Goal: Transaction & Acquisition: Purchase product/service

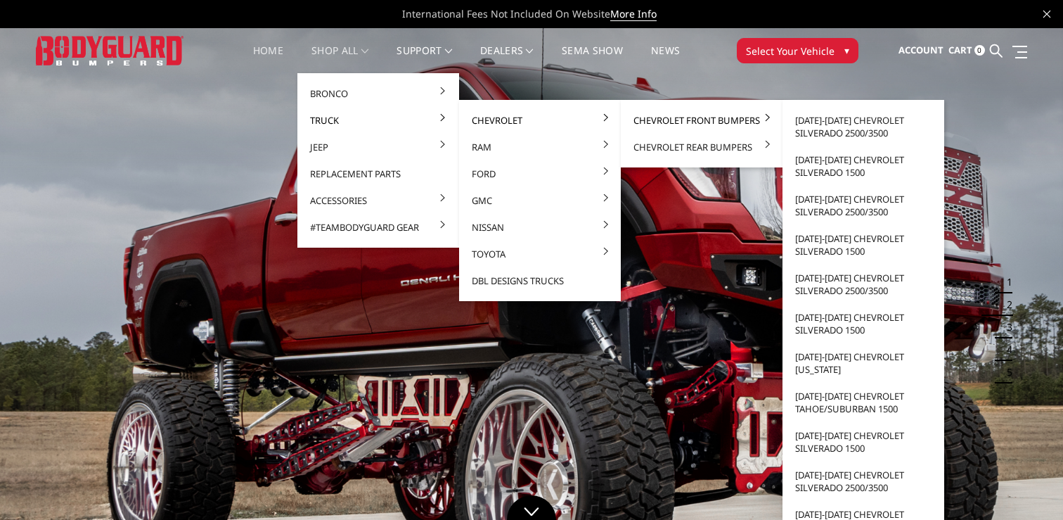
click at [643, 117] on link "Chevrolet Front Bumpers" at bounding box center [702, 120] width 150 height 27
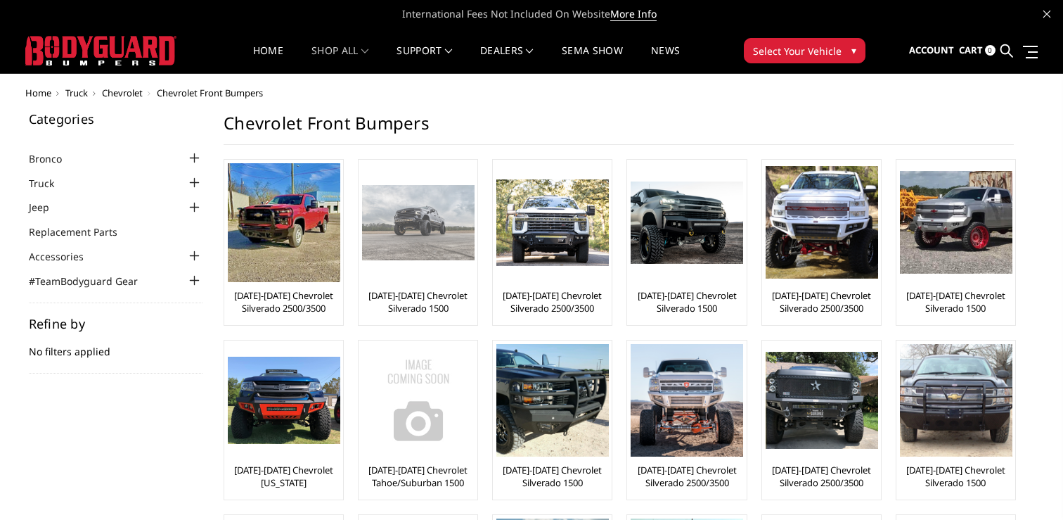
click at [414, 234] on img at bounding box center [418, 222] width 113 height 75
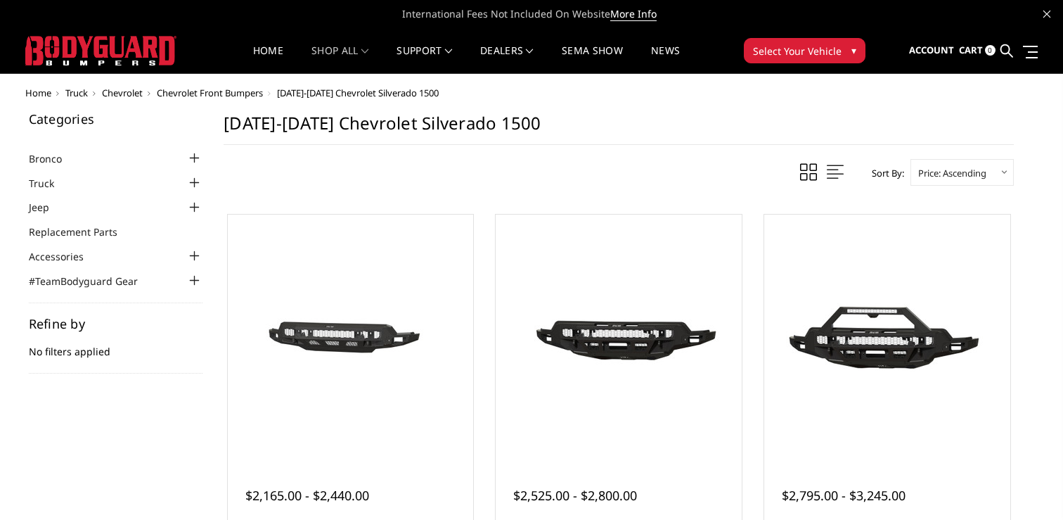
click at [249, 91] on span "Chevrolet Front Bumpers" at bounding box center [210, 92] width 106 height 13
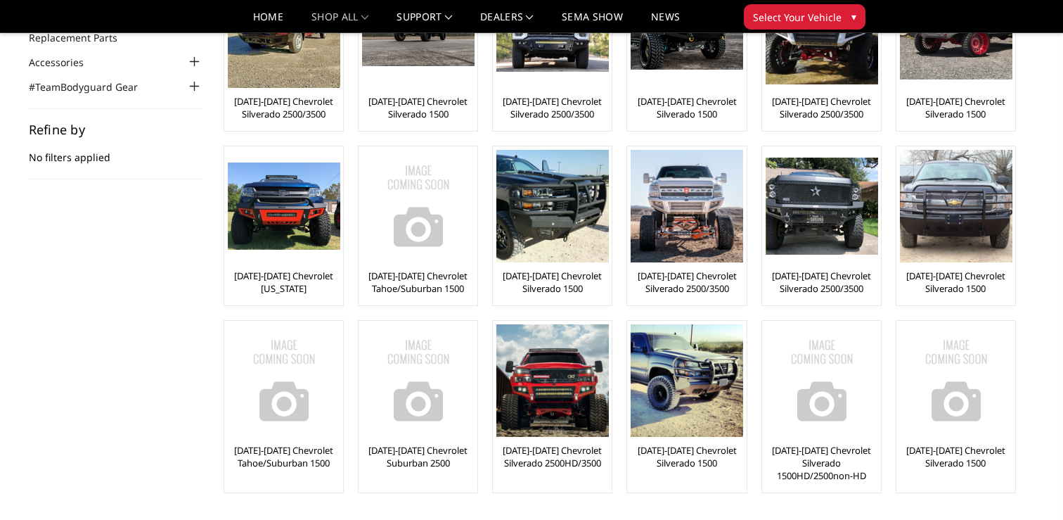
scroll to position [128, 0]
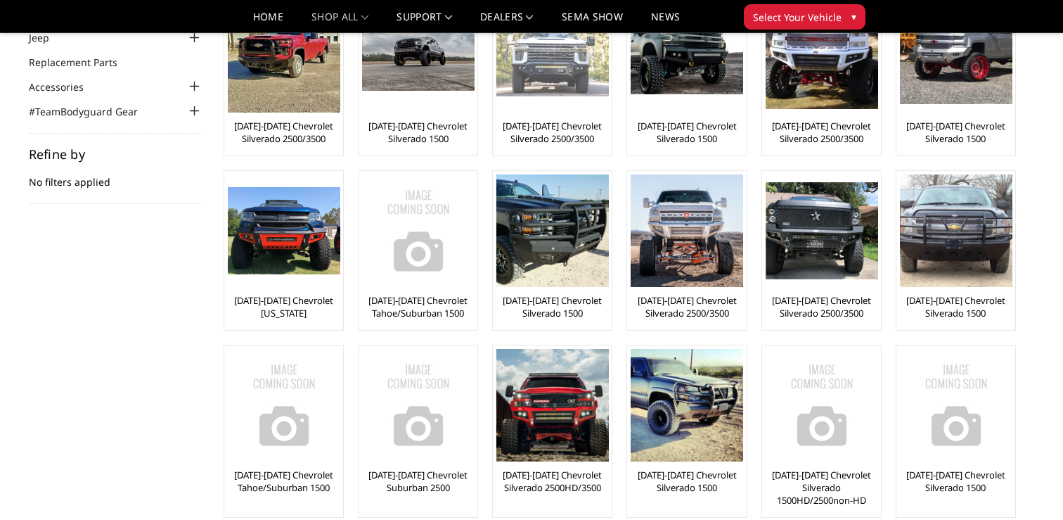
click at [557, 126] on link "[DATE]-[DATE] Chevrolet Silverado 2500/3500" at bounding box center [552, 132] width 112 height 25
